Goal: Navigation & Orientation: Find specific page/section

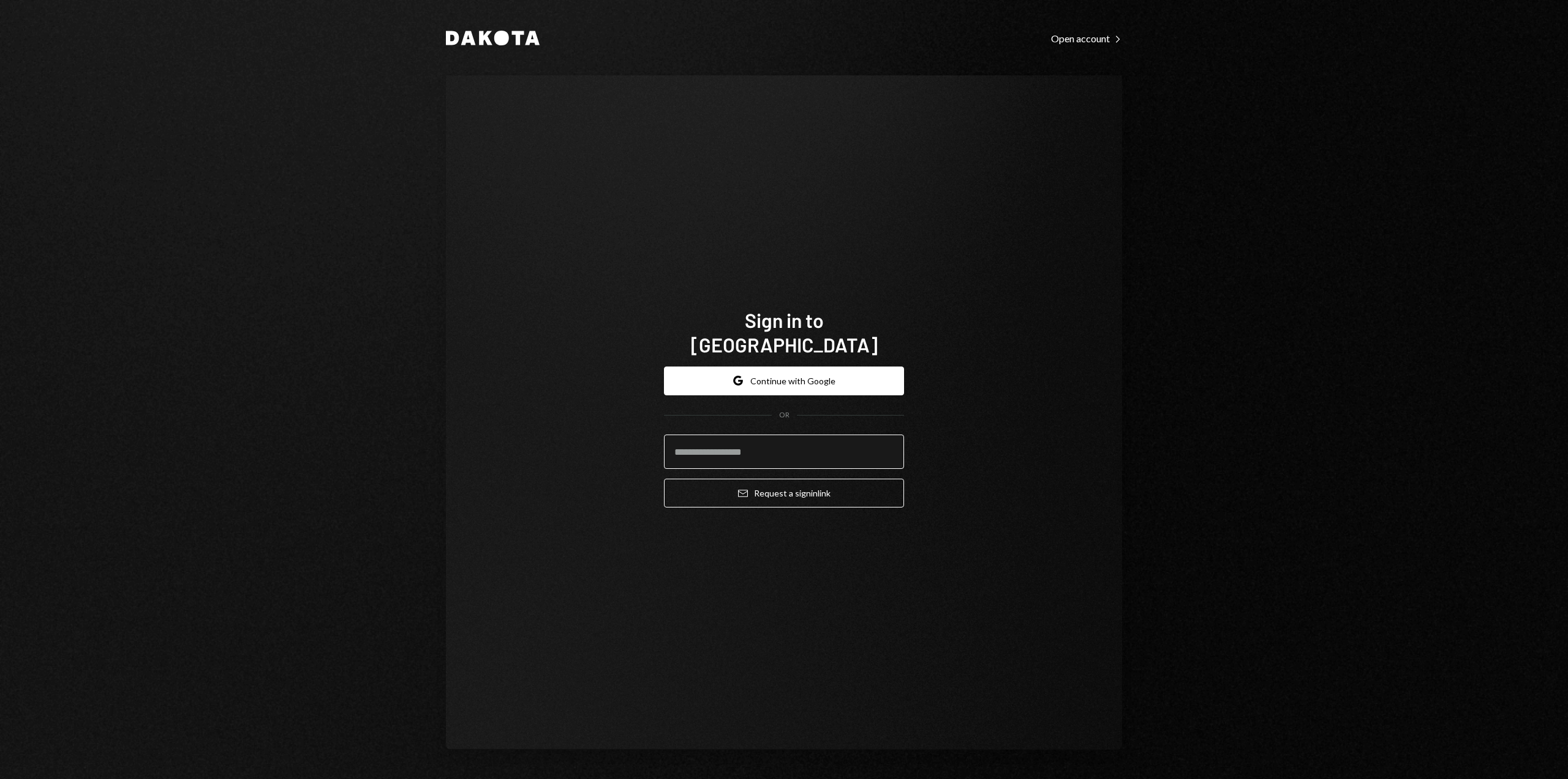
click at [749, 438] on input "email" at bounding box center [784, 451] width 240 height 35
type input "**********"
click at [775, 480] on button "Email Request a sign in link" at bounding box center [784, 493] width 240 height 29
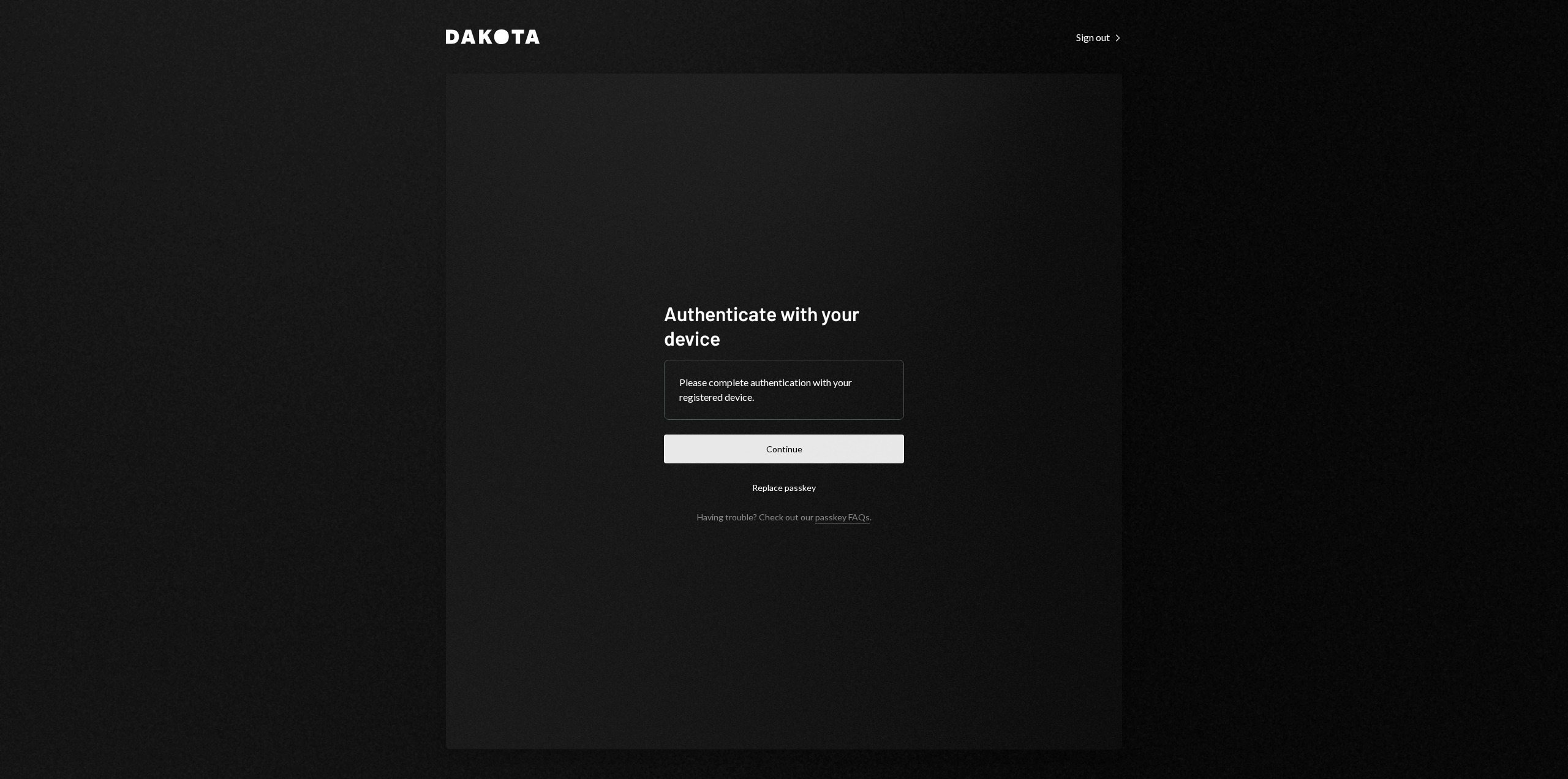
click at [802, 458] on button "Continue" at bounding box center [784, 449] width 240 height 29
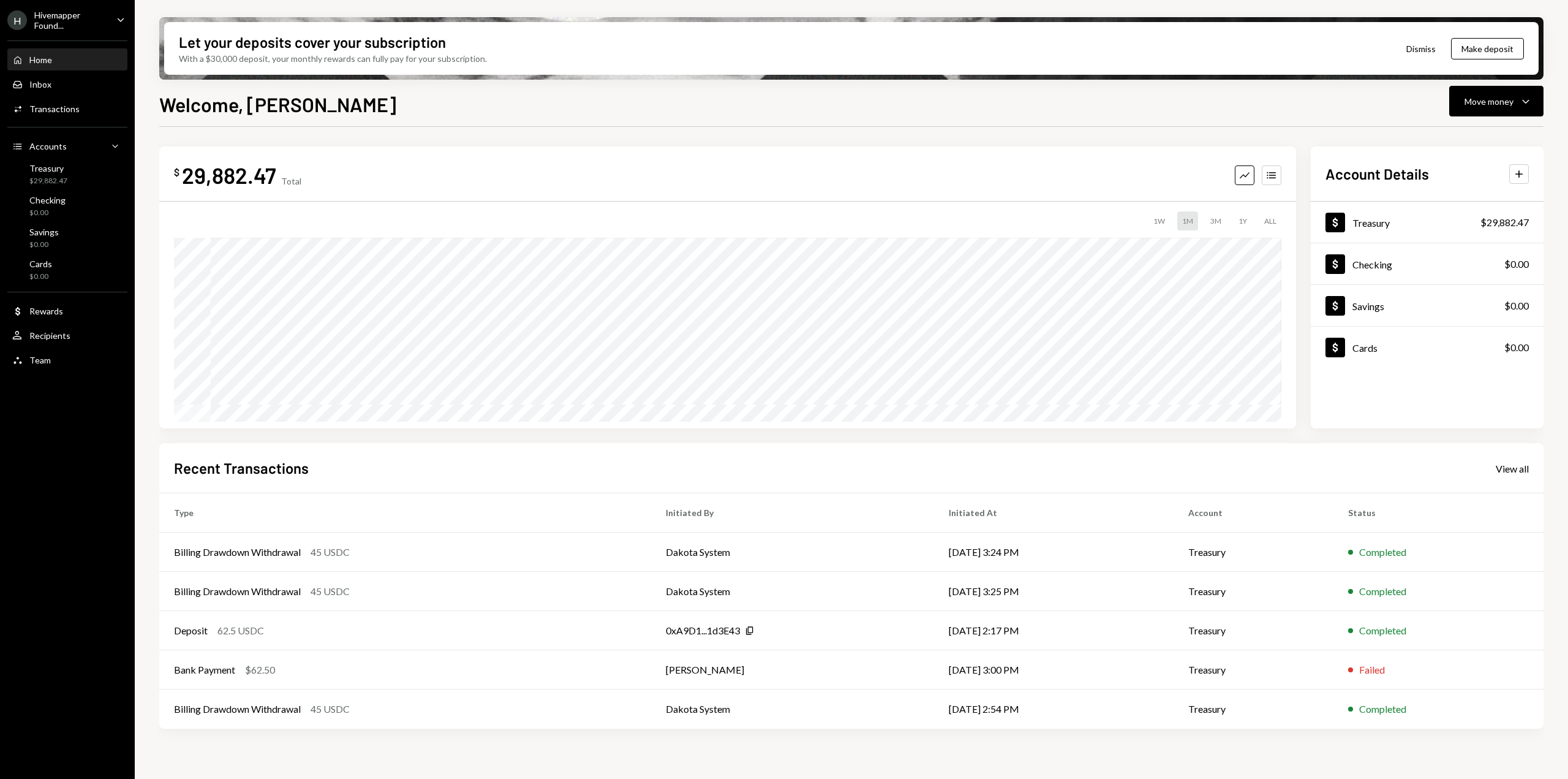
click at [105, 26] on div "Hivemapper Found..." at bounding box center [71, 20] width 72 height 21
click at [96, 59] on div "Settings" at bounding box center [86, 53] width 131 height 21
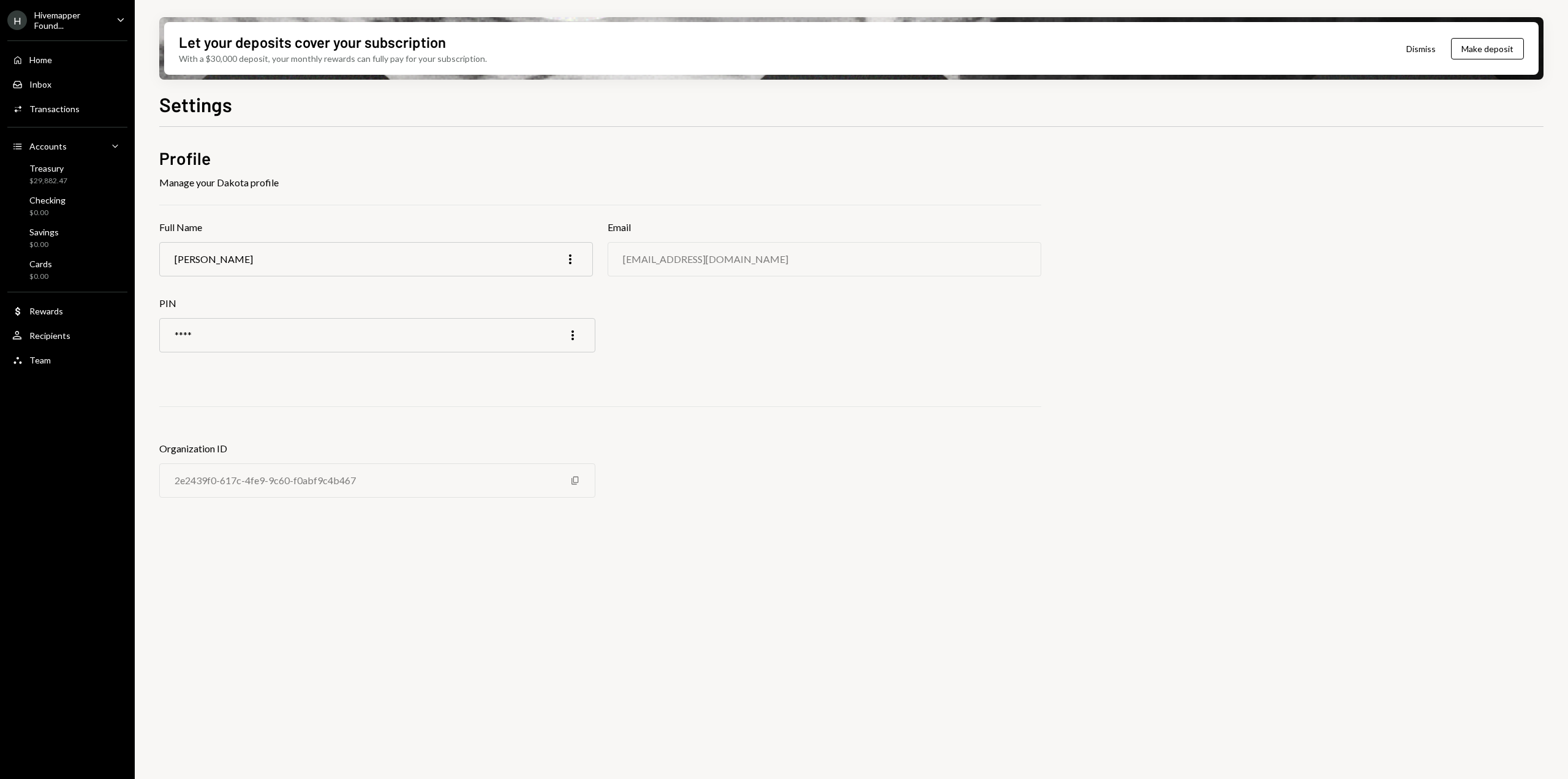
click at [122, 19] on icon "Main" at bounding box center [120, 19] width 6 height 4
click at [88, 120] on div "Documents" at bounding box center [86, 127] width 131 height 21
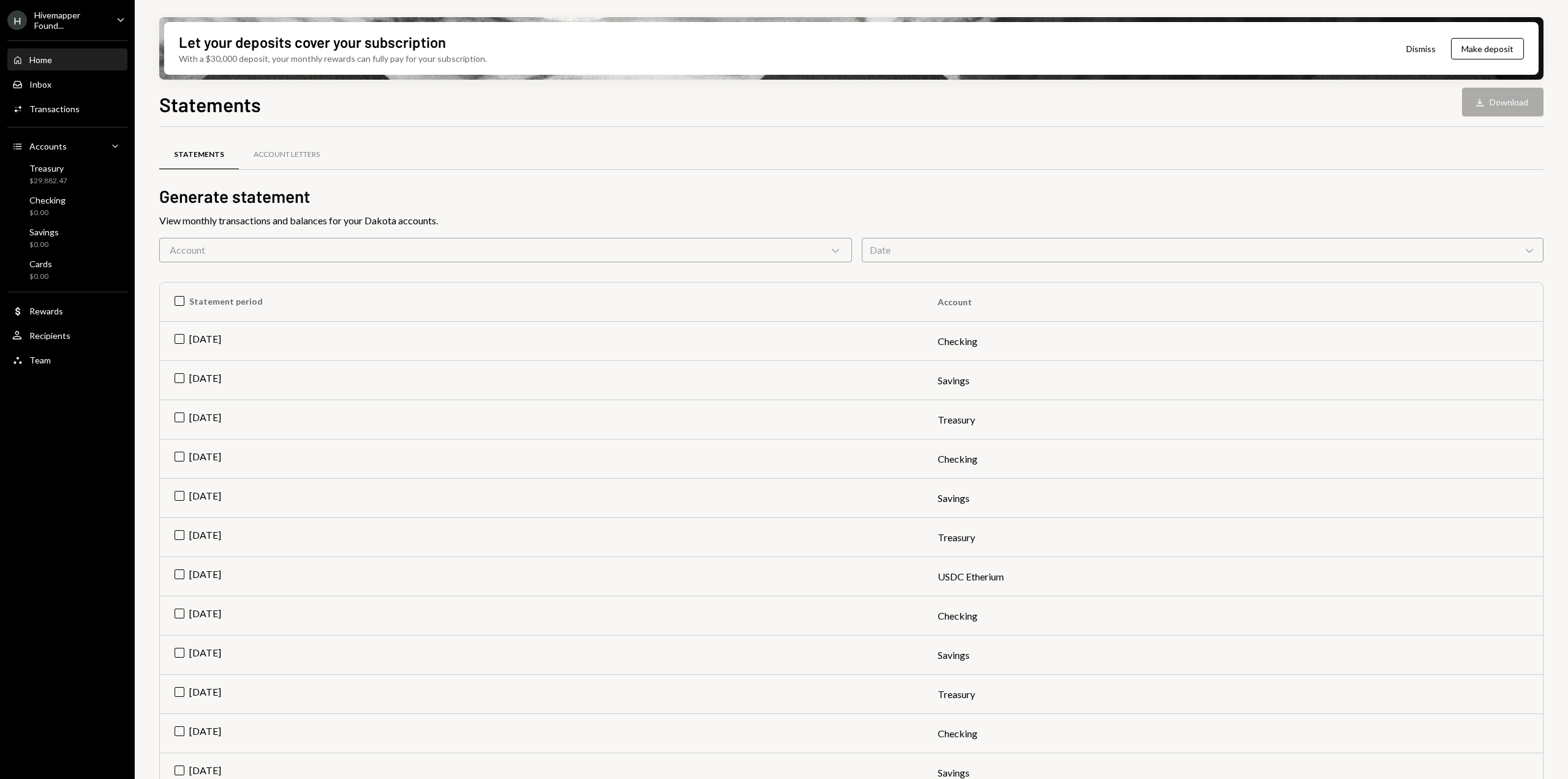
click at [68, 59] on div "Home Home" at bounding box center [67, 60] width 110 height 11
